Goal: Task Accomplishment & Management: Use online tool/utility

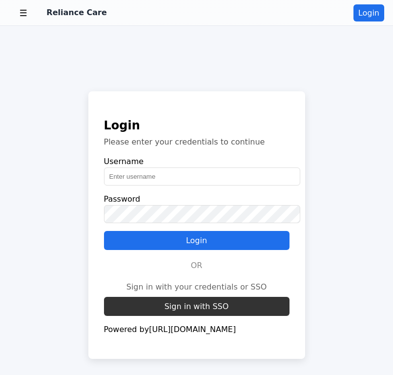
click at [198, 173] on input "text" at bounding box center [202, 176] width 196 height 18
type input "aldkfnm@asdnkfa.com"
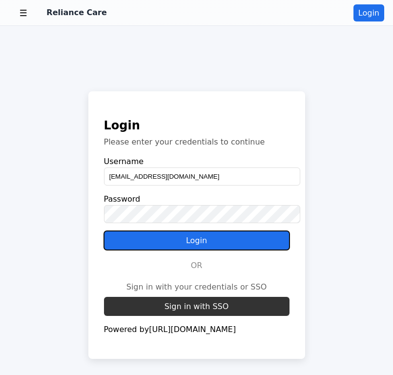
click at [218, 237] on button "Login" at bounding box center [196, 240] width 185 height 19
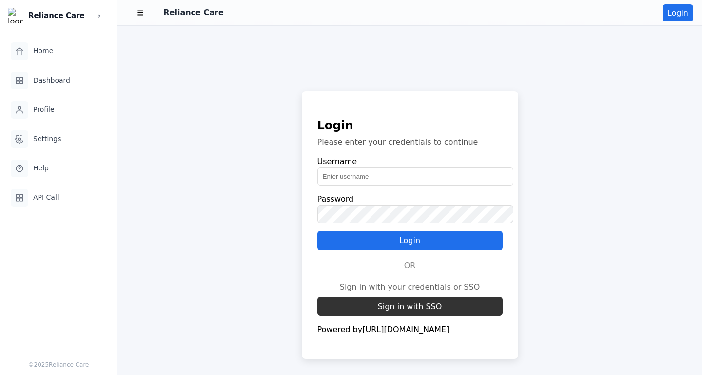
scroll to position [49, 0]
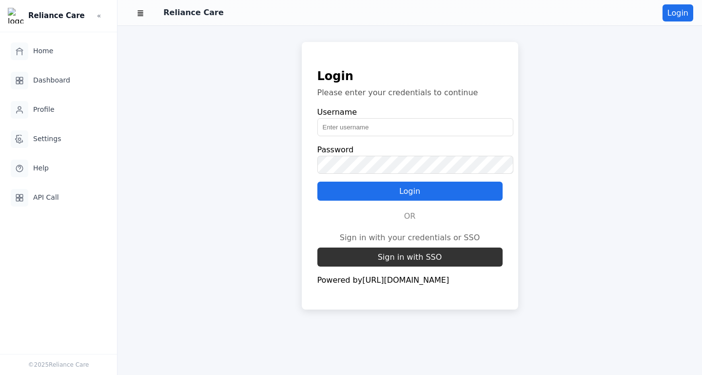
click at [355, 126] on input "text" at bounding box center [416, 127] width 196 height 18
type input "[EMAIL_ADDRESS][DOMAIN_NAME]"
click at [422, 187] on button "Login" at bounding box center [410, 190] width 185 height 19
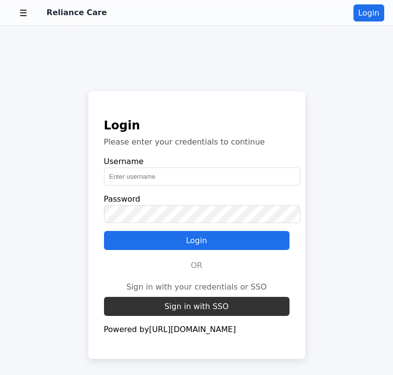
click at [159, 168] on input "text" at bounding box center [202, 176] width 196 height 18
type input "AKDJFJKAS"
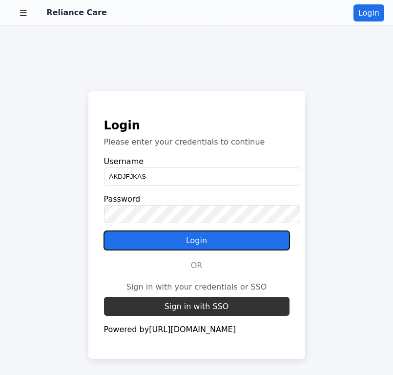
click at [203, 237] on button "Login" at bounding box center [196, 240] width 185 height 19
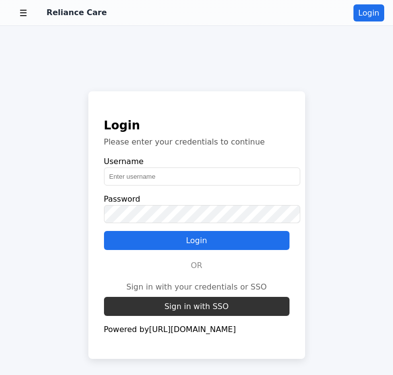
click at [130, 173] on input "text" at bounding box center [202, 176] width 196 height 18
type input "ADKFLAKSDJ"
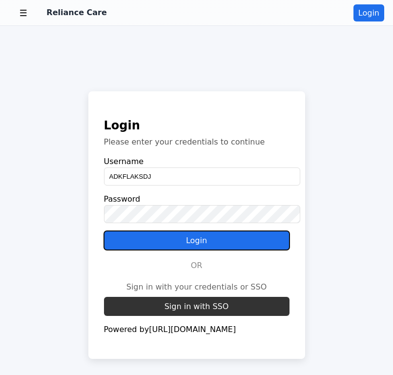
click at [181, 236] on button "Login" at bounding box center [196, 240] width 185 height 19
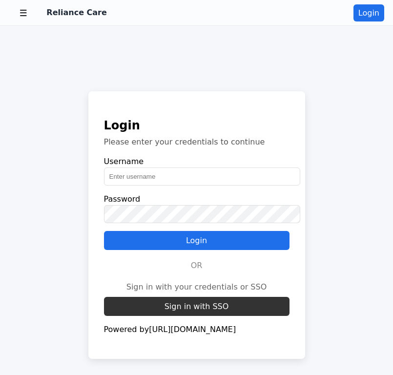
click at [175, 179] on input "text" at bounding box center [202, 176] width 196 height 18
type input "ASDFASD"
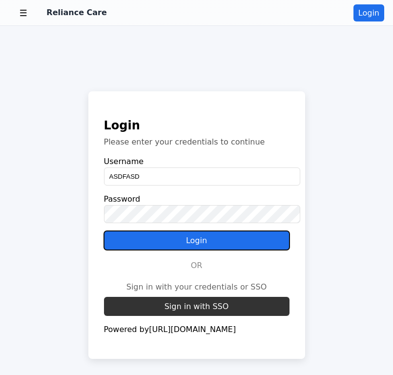
click at [221, 238] on button "Login" at bounding box center [196, 240] width 185 height 19
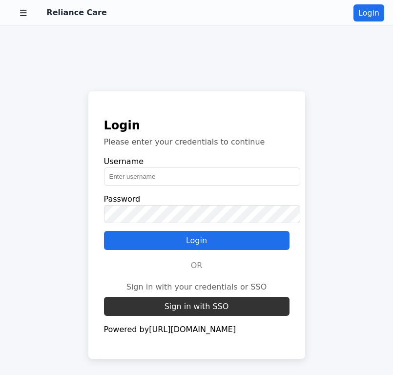
click at [159, 170] on input "text" at bounding box center [202, 176] width 196 height 18
type input "ASFDASDF"
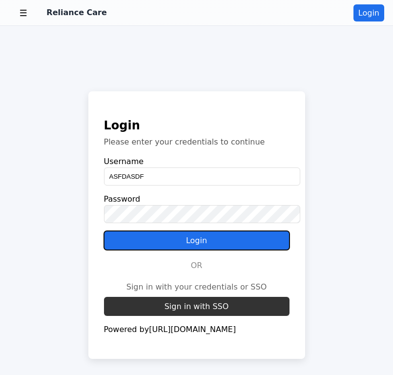
click at [180, 232] on button "Login" at bounding box center [196, 240] width 185 height 19
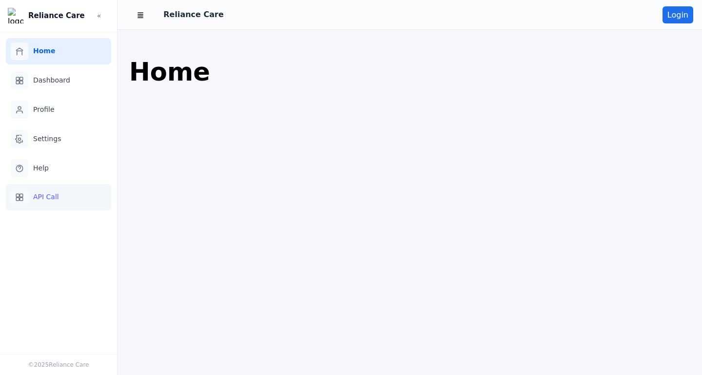
click at [37, 198] on span "API Call" at bounding box center [46, 197] width 26 height 10
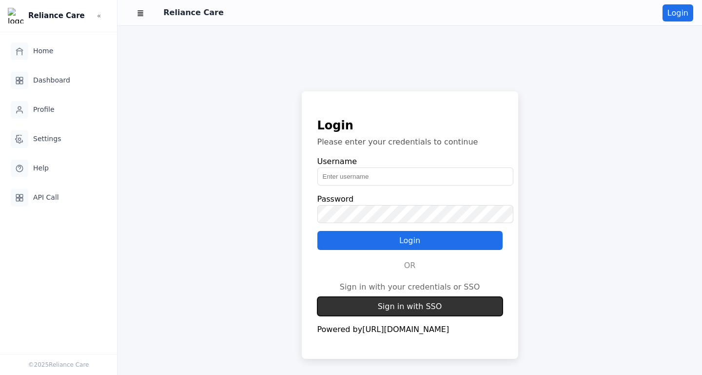
click at [412, 297] on button "Sign in with SSO" at bounding box center [410, 306] width 185 height 19
